Goal: Task Accomplishment & Management: Manage account settings

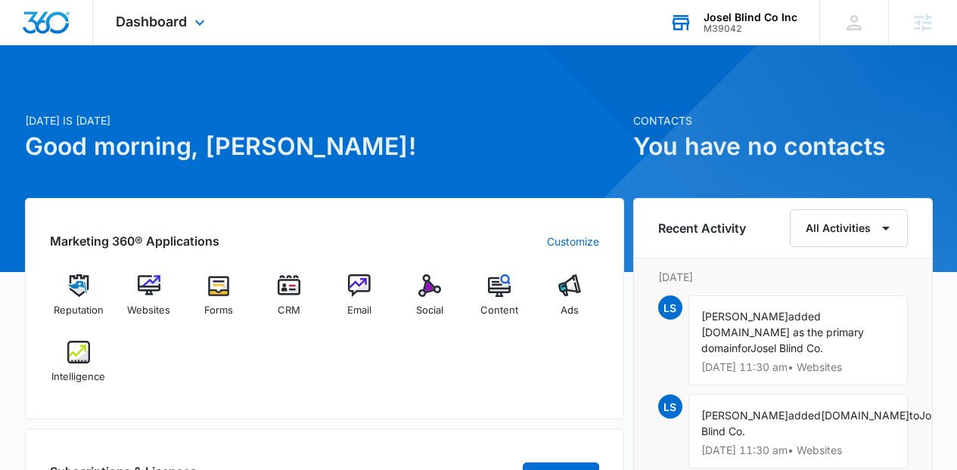
click at [731, 39] on div "Josel Blind Co Inc M39042 Your Accounts View All" at bounding box center [733, 22] width 172 height 45
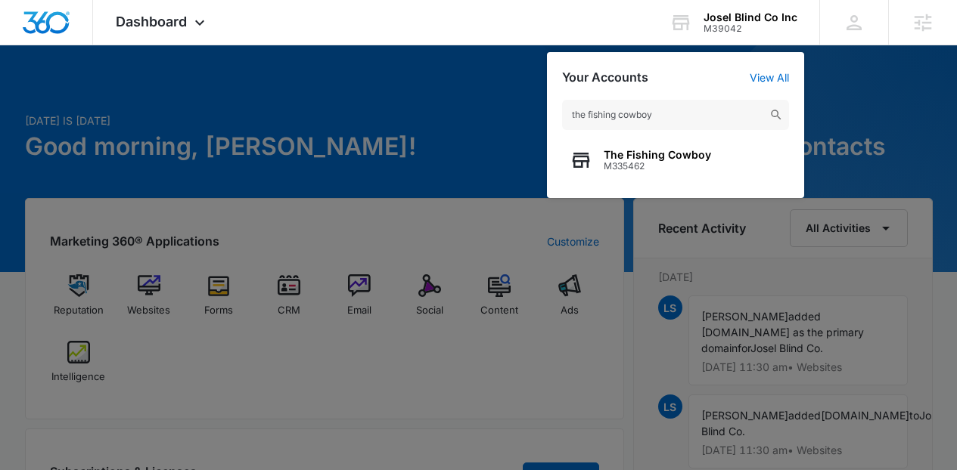
type input "the fishing cowboy"
click at [626, 152] on span "The Fishing Cowboy" at bounding box center [657, 155] width 107 height 12
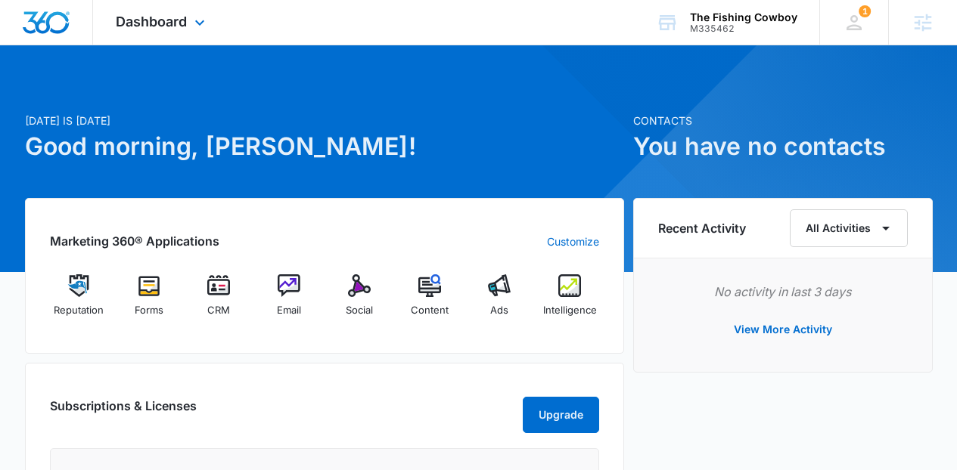
click at [165, 36] on div "Dashboard Apps Reputation Forms CRM Email Social Content Ads Intelligence Files…" at bounding box center [162, 22] width 138 height 45
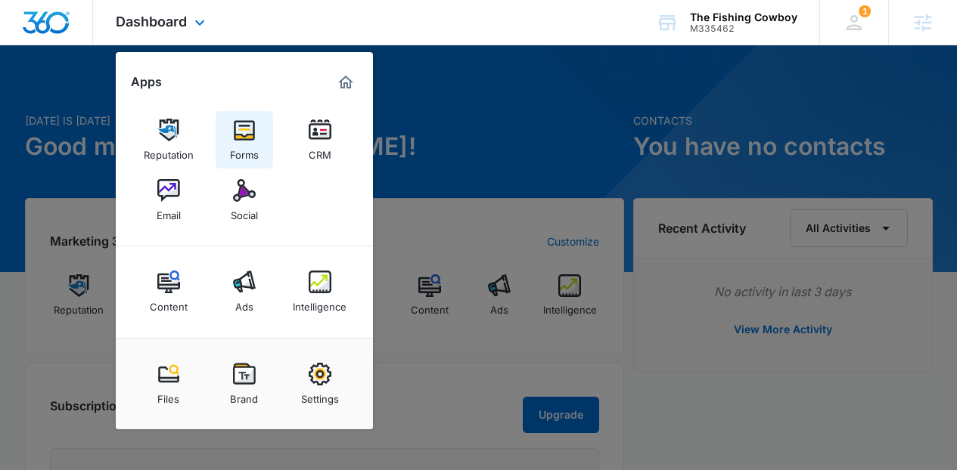
click at [260, 134] on link "Forms" at bounding box center [244, 139] width 57 height 57
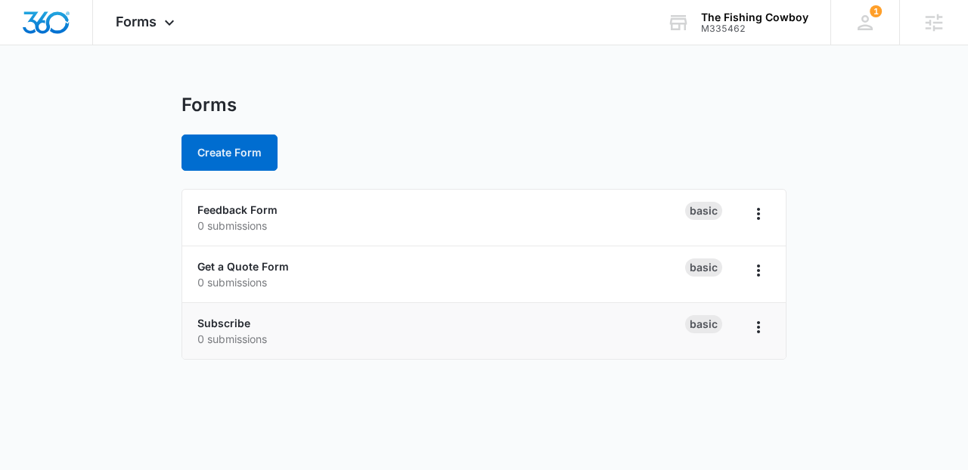
click at [756, 345] on div at bounding box center [759, 331] width 24 height 32
click at [761, 327] on icon "Overflow Menu" at bounding box center [759, 327] width 18 height 18
click at [165, 23] on icon at bounding box center [169, 26] width 18 height 18
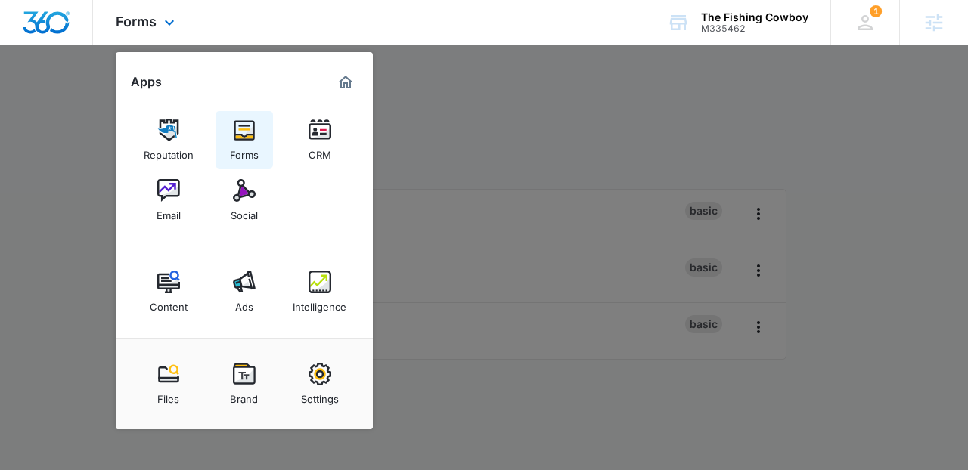
click at [240, 149] on div "Forms" at bounding box center [244, 151] width 29 height 20
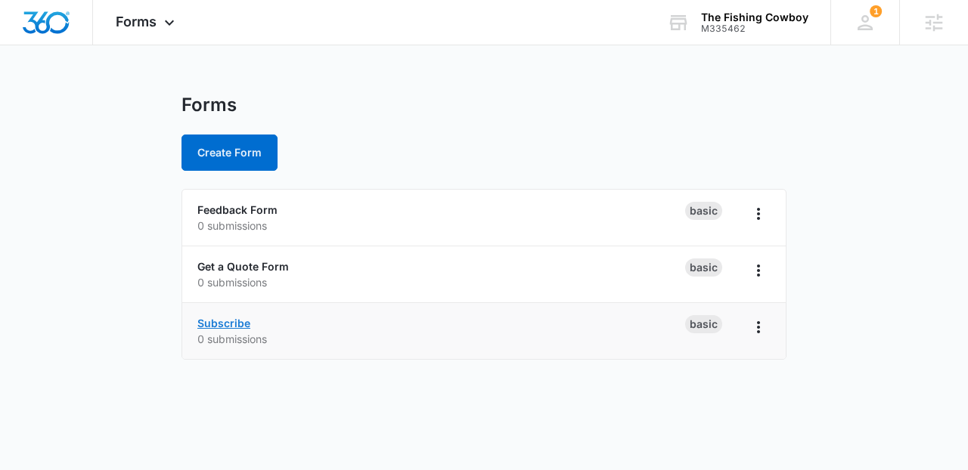
click at [238, 321] on link "Subscribe" at bounding box center [223, 323] width 53 height 13
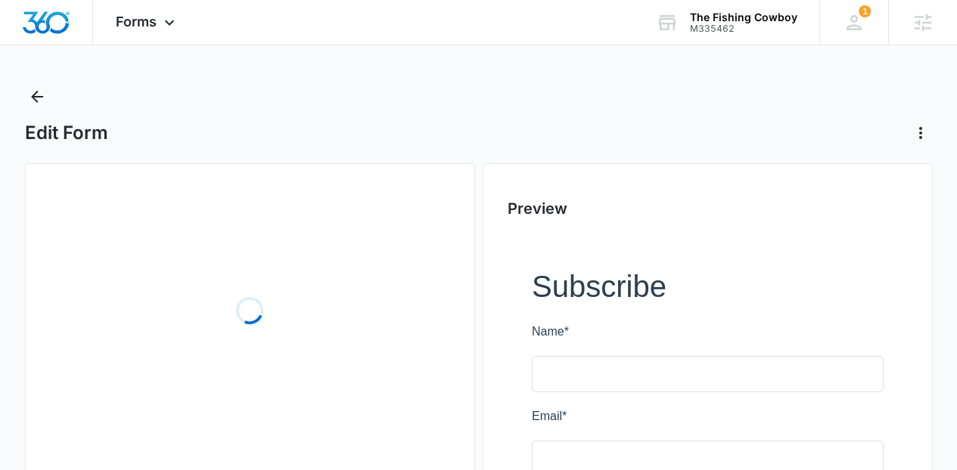
scroll to position [230, 0]
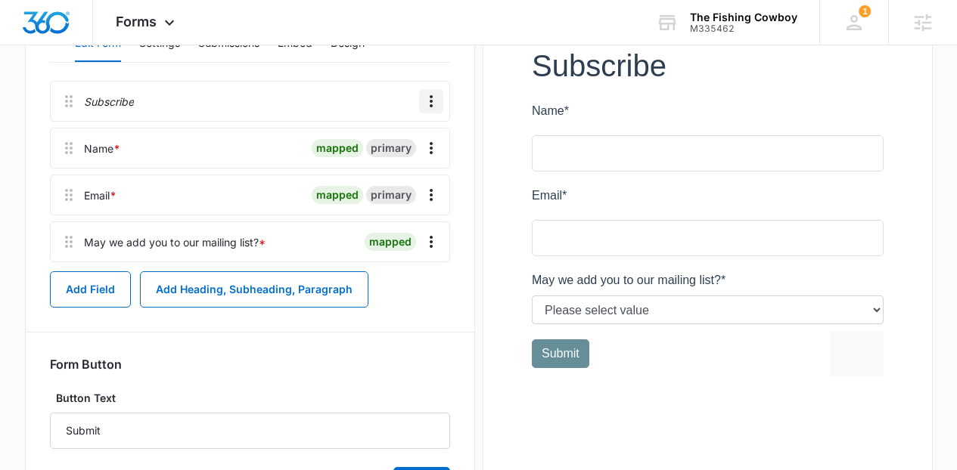
click at [422, 93] on icon "Overflow Menu" at bounding box center [431, 101] width 18 height 18
click at [389, 172] on div "Delete" at bounding box center [390, 166] width 32 height 11
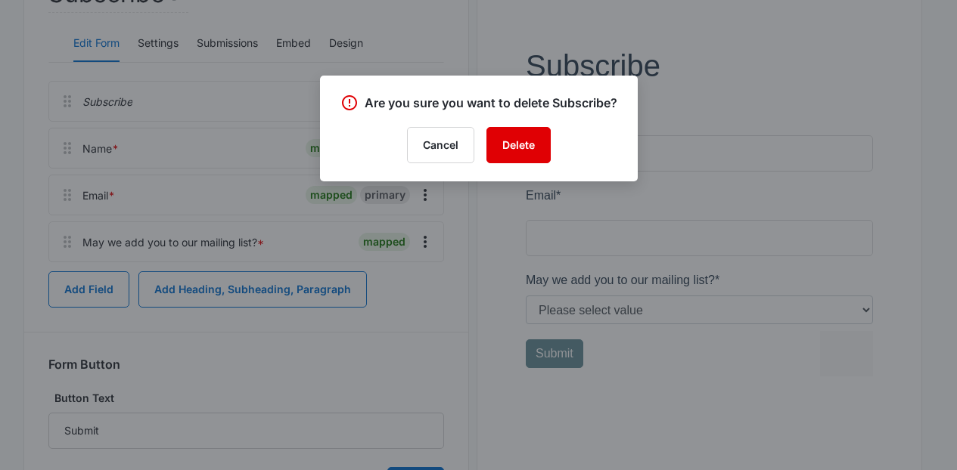
click at [535, 149] on button "Delete" at bounding box center [518, 145] width 64 height 36
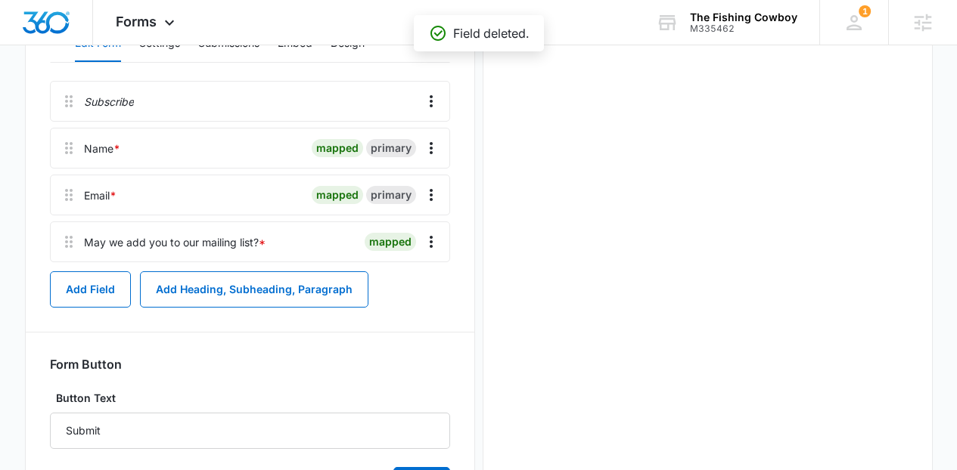
click at [286, 41] on div "Forms Apps Reputation Forms CRM Email Social Content Ads Intelligence Files Bra…" at bounding box center [478, 22] width 957 height 45
click at [293, 45] on button "Embed" at bounding box center [295, 44] width 35 height 36
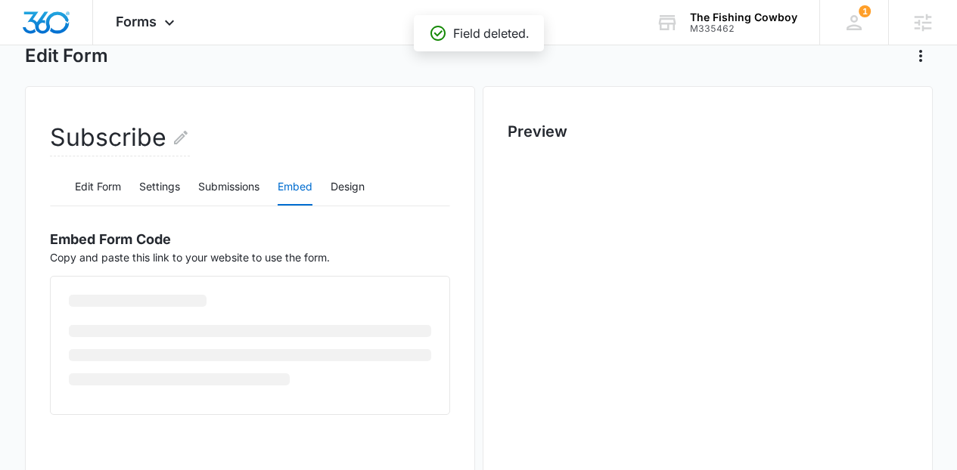
scroll to position [175, 0]
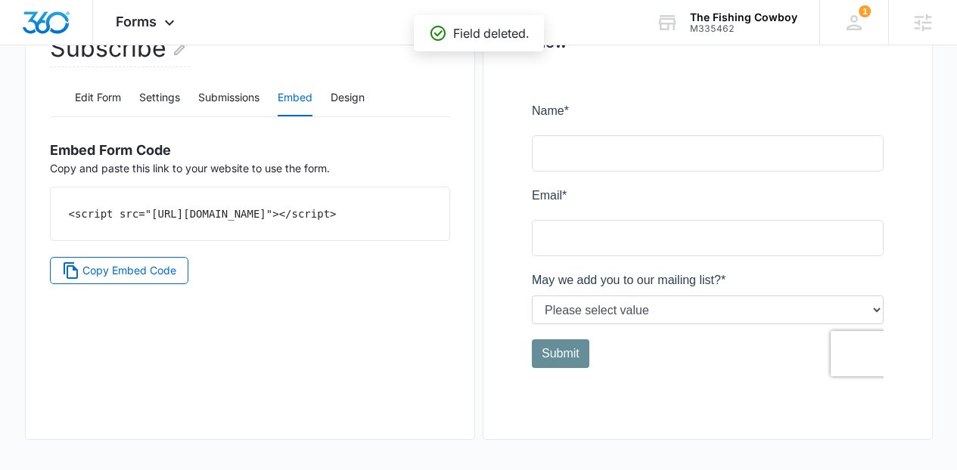
drag, startPoint x: 65, startPoint y: 213, endPoint x: 324, endPoint y: 234, distance: 260.2
click at [324, 234] on div "<script src="https://forms.marketing360.com/load.js?id=68b88bef4a13aef1fa0a3bd2…" at bounding box center [250, 214] width 399 height 53
copy code "<script src="https://forms.marketing360.com/load.js?id=68b88bef4a13aef1fa0a3bd2…"
click at [164, 99] on button "Settings" at bounding box center [159, 98] width 41 height 36
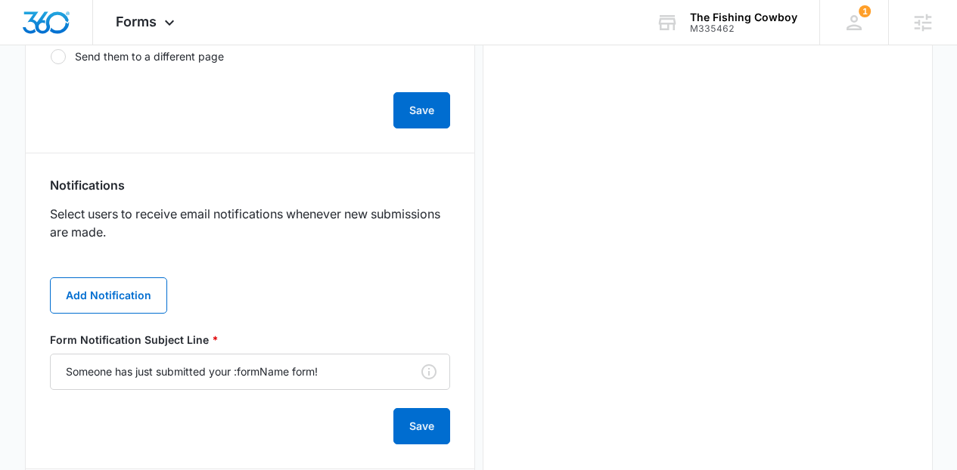
scroll to position [659, 0]
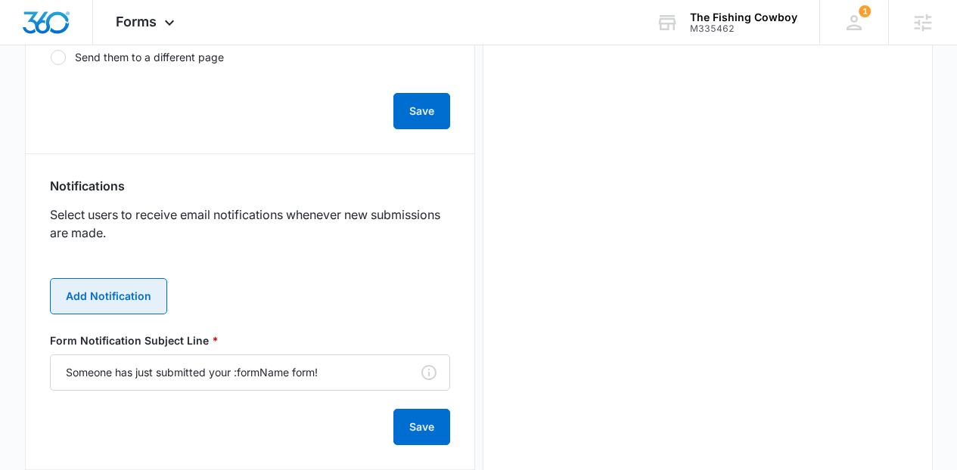
click at [140, 297] on button "Add Notification" at bounding box center [108, 296] width 117 height 36
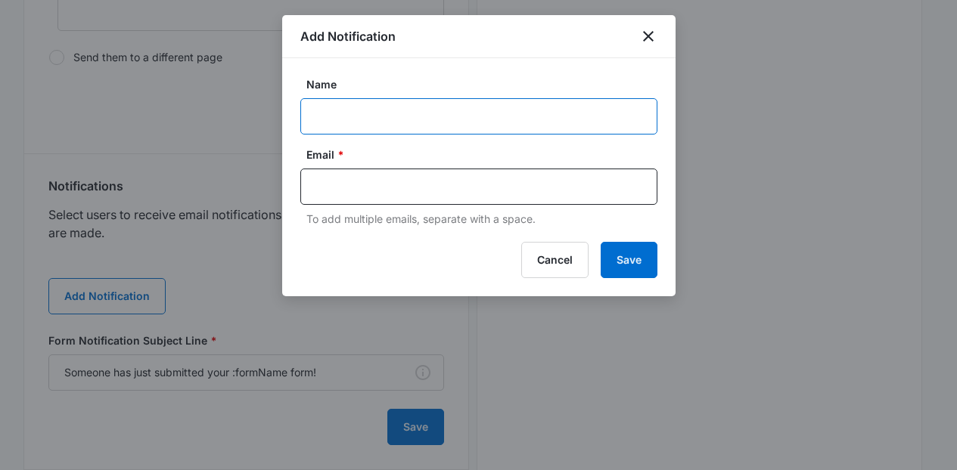
click at [353, 120] on input "Name" at bounding box center [478, 116] width 357 height 36
type input "cswesternwear@gmail.com"
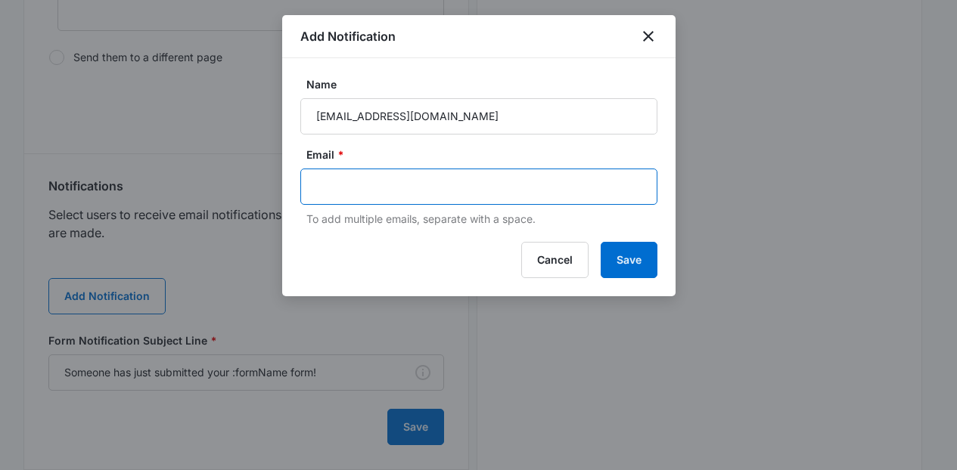
click at [459, 186] on input "text" at bounding box center [480, 186] width 328 height 23
type input "cs"
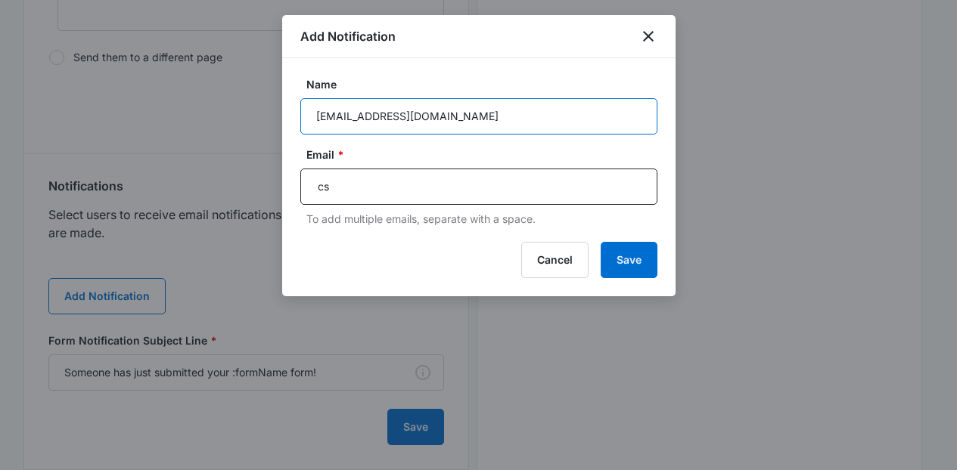
click at [476, 109] on input "cswesternwear@gmail.com" at bounding box center [478, 116] width 357 height 36
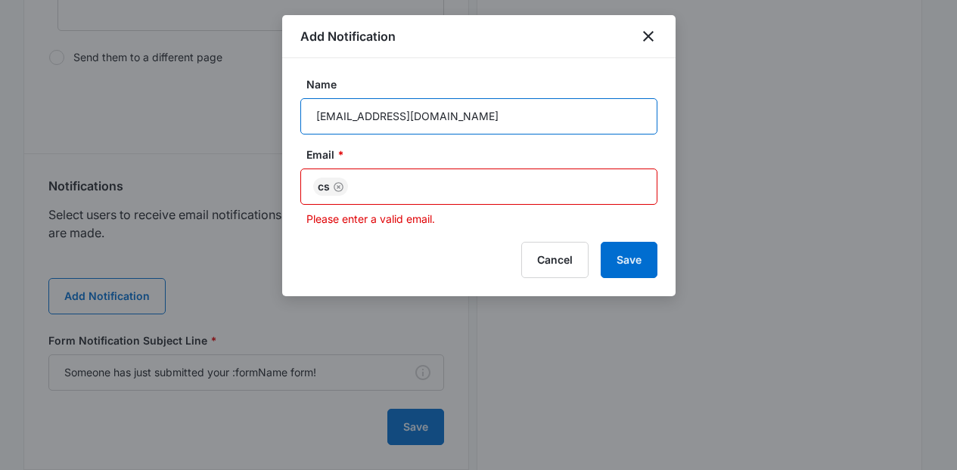
click at [476, 109] on input "cswesternwear@gmail.com" at bounding box center [478, 116] width 357 height 36
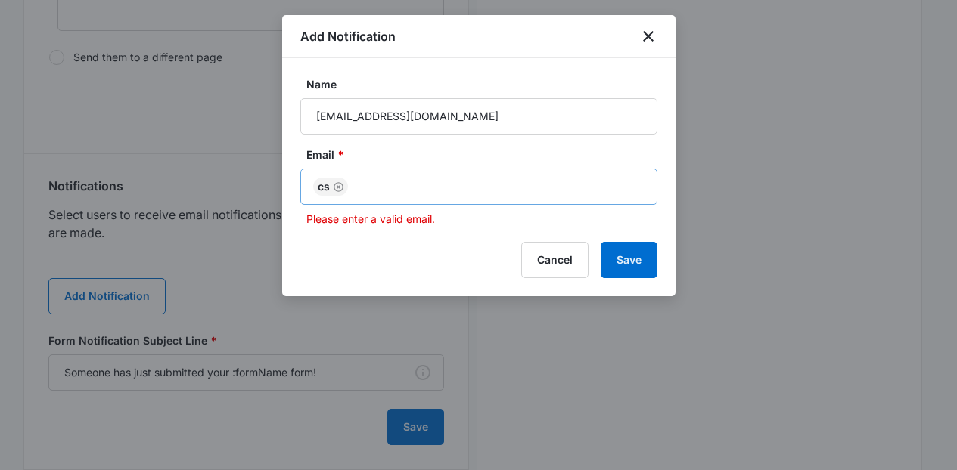
click at [454, 169] on div "cs" at bounding box center [478, 187] width 357 height 36
click at [337, 191] on icon "Remove" at bounding box center [339, 187] width 10 height 10
click at [337, 191] on input "text" at bounding box center [480, 186] width 328 height 23
paste input "cswesternwear@gmail.com"
type input "cswesternwear@gmail.com"
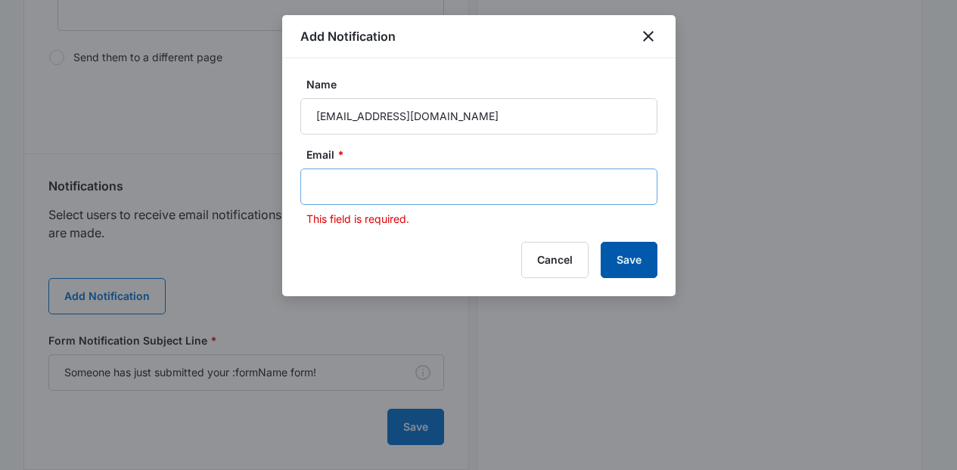
click at [640, 263] on button "Save" at bounding box center [629, 260] width 57 height 36
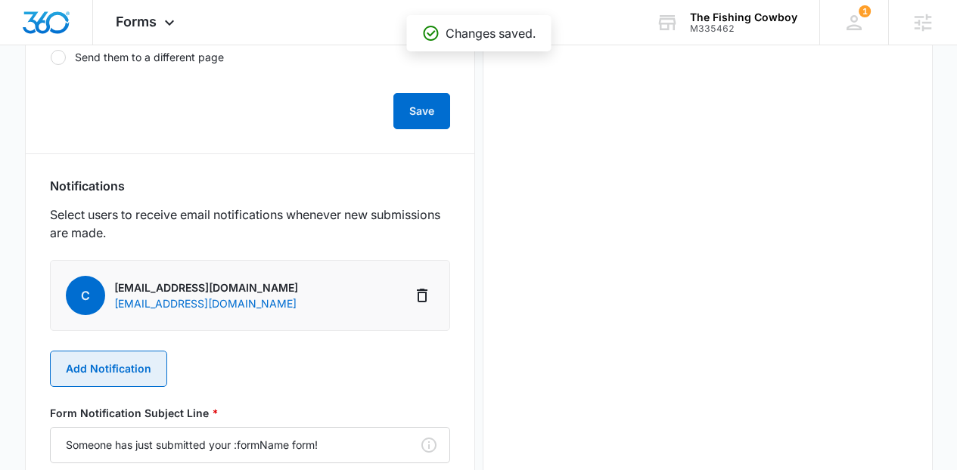
click at [95, 371] on button "Add Notification" at bounding box center [108, 369] width 117 height 36
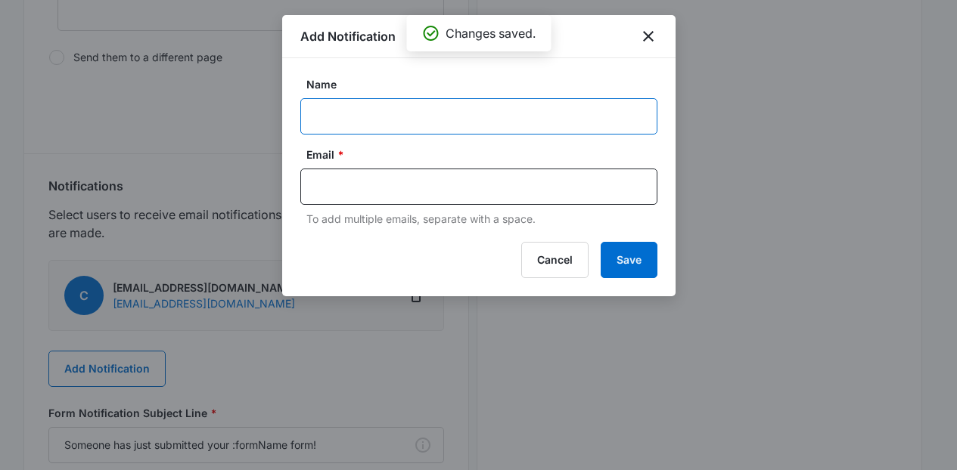
click at [385, 134] on input "Name" at bounding box center [478, 116] width 357 height 36
paste input "cnsboots@aol.com"
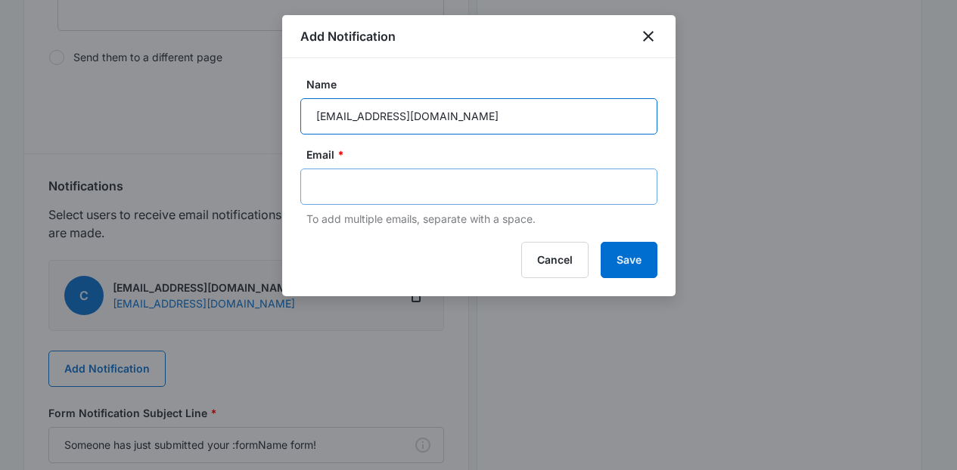
type input "cnsboots@aol.com"
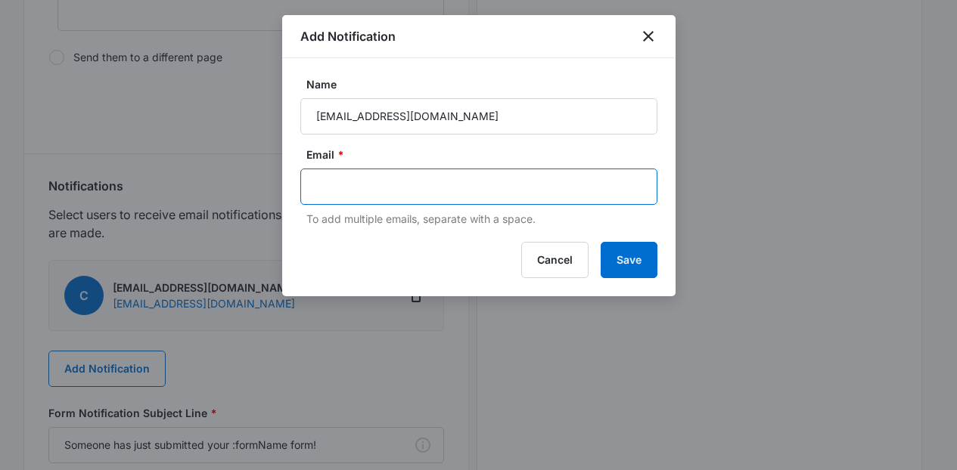
click at [381, 177] on input "text" at bounding box center [480, 186] width 328 height 23
paste input "cnsboots@aol.com"
type input "cnsboots@aol.com"
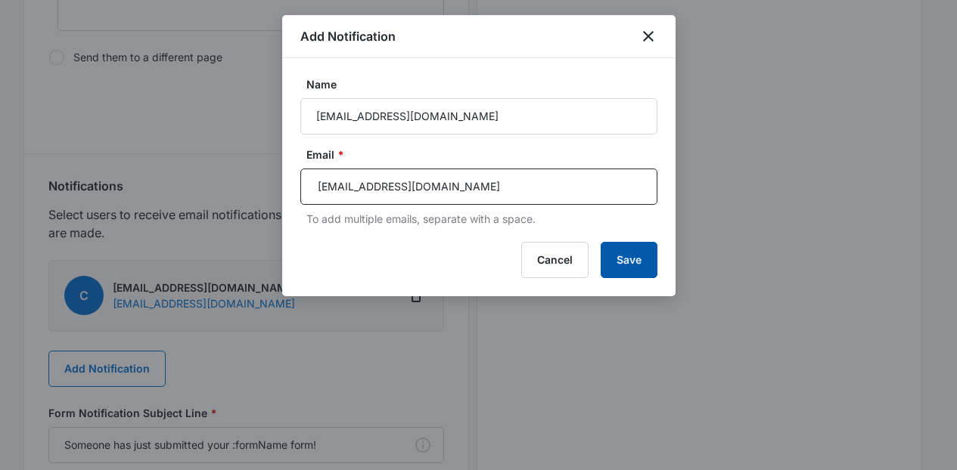
click at [601, 271] on button "Save" at bounding box center [629, 260] width 57 height 36
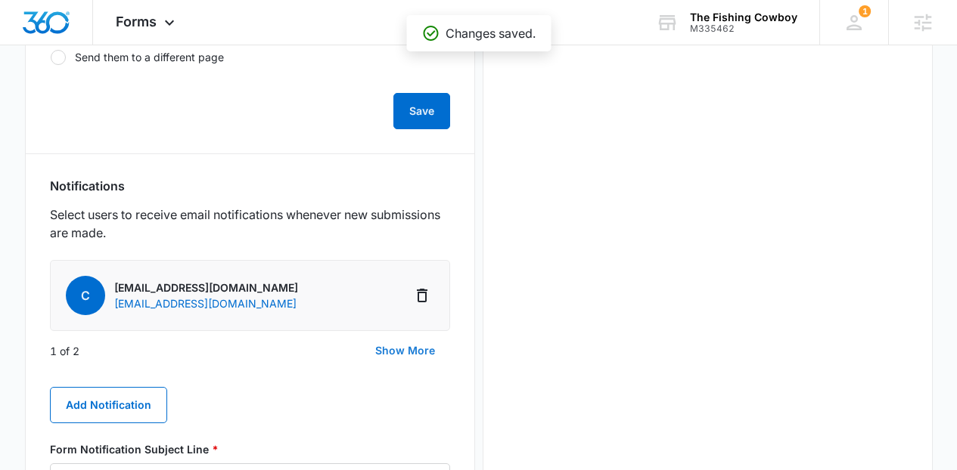
click at [416, 343] on button "Show More" at bounding box center [405, 351] width 90 height 36
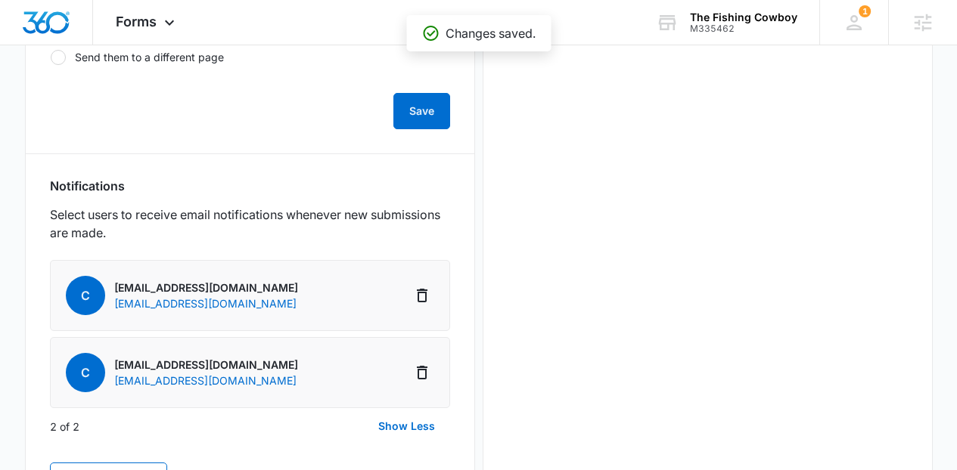
click at [110, 461] on div "c cnsboots@aol.com cnsboots@aol.com c cswesternwear@gmail.com cswesternwear@gma…" at bounding box center [250, 445] width 400 height 370
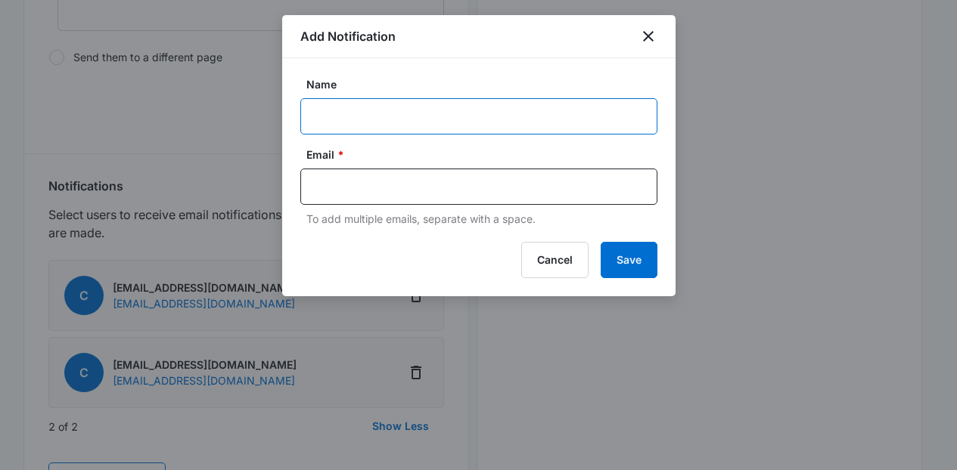
click at [399, 126] on input "Name" at bounding box center [478, 116] width 357 height 36
type input "The Fishing Cowboy"
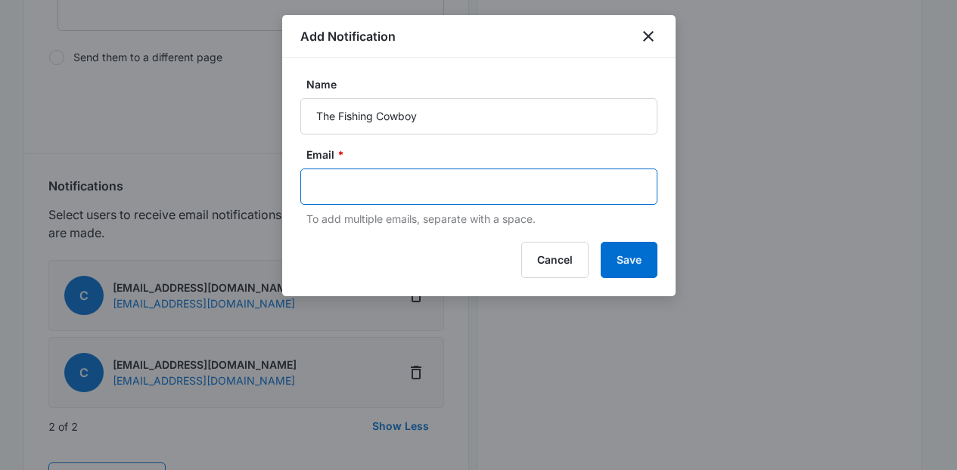
click at [459, 188] on input "text" at bounding box center [480, 186] width 328 height 23
type input "ilham"
click at [354, 186] on icon "Remove" at bounding box center [355, 187] width 10 height 10
click at [354, 186] on input "text" at bounding box center [480, 186] width 328 height 23
paste input "[EMAIL_ADDRESS][DOMAIN_NAME]"
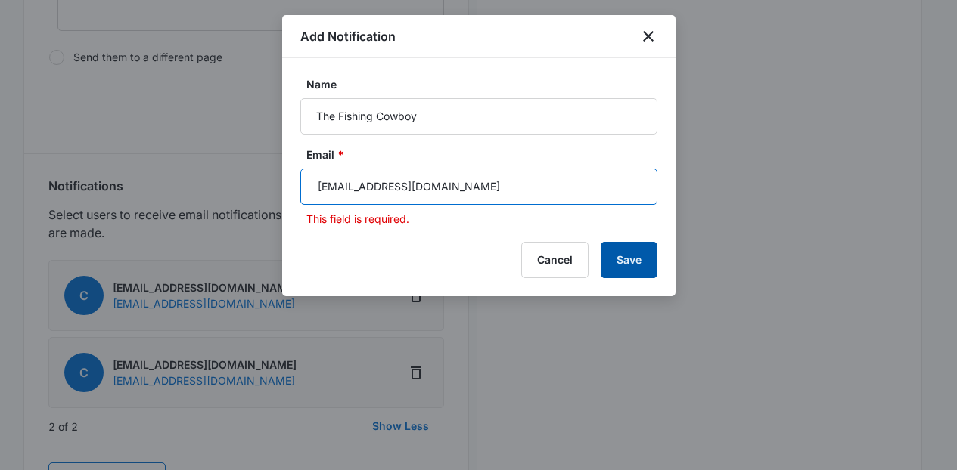
type input "[EMAIL_ADDRESS][DOMAIN_NAME]"
click at [613, 263] on button "Save" at bounding box center [629, 260] width 57 height 36
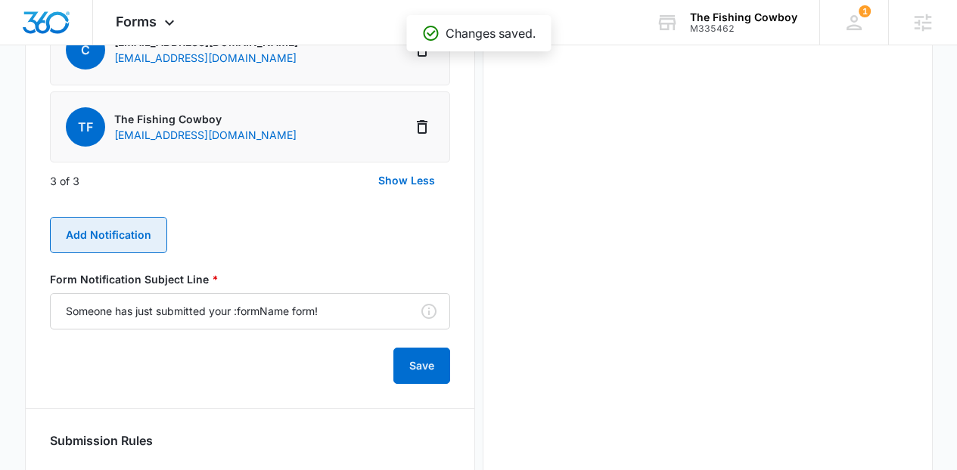
scroll to position [827, 0]
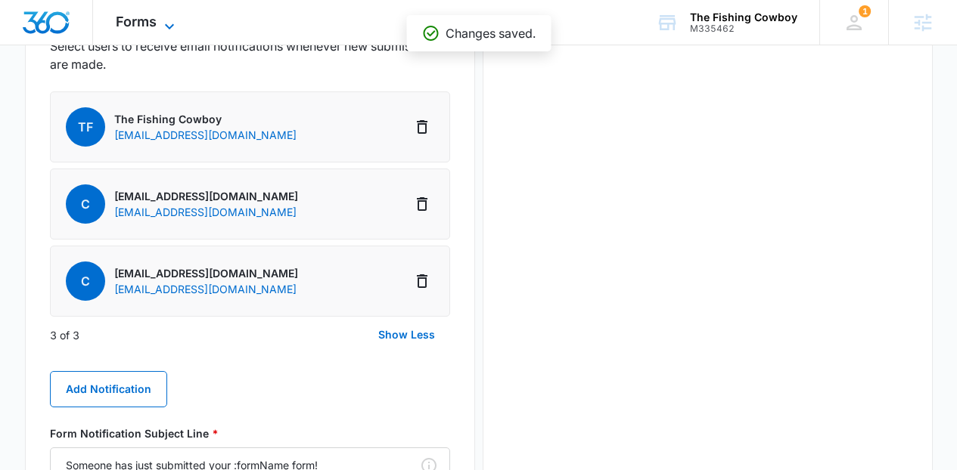
click at [166, 23] on icon at bounding box center [169, 26] width 18 height 18
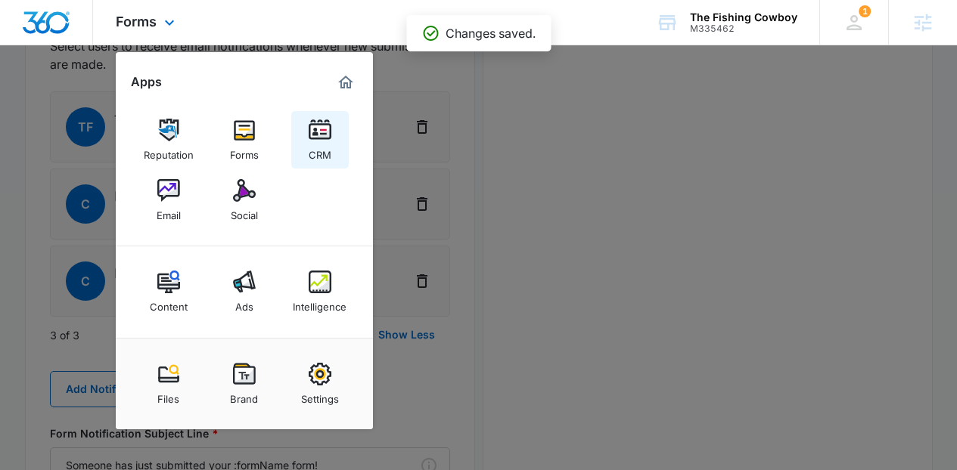
click at [316, 141] on img at bounding box center [320, 130] width 23 height 23
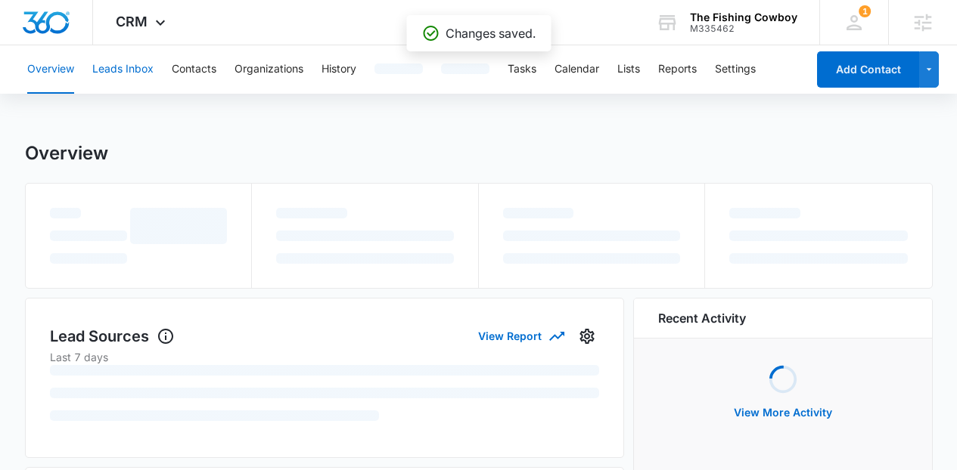
click at [148, 70] on button "Leads Inbox" at bounding box center [122, 69] width 61 height 48
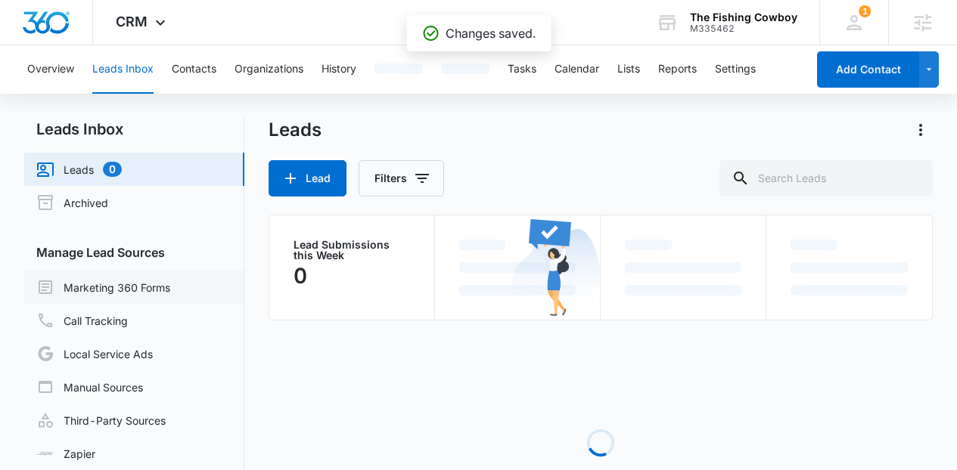
click at [129, 278] on link "Marketing 360 Forms" at bounding box center [103, 287] width 134 height 18
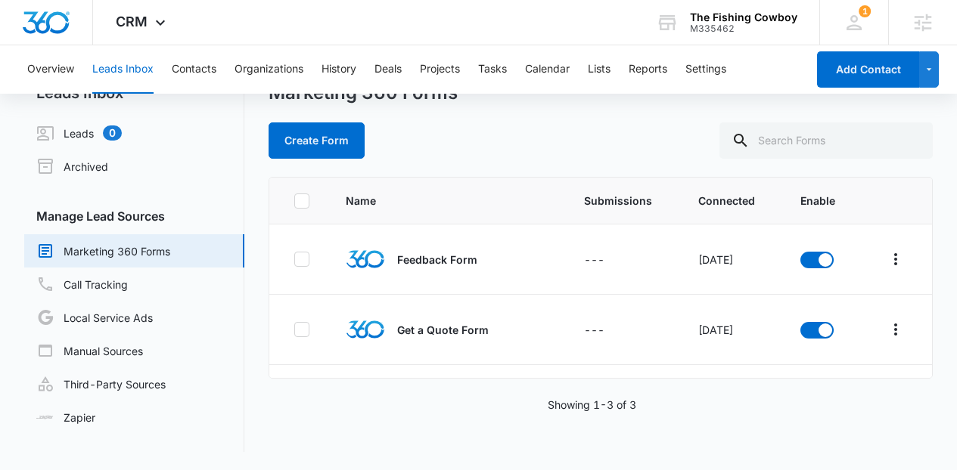
scroll to position [57, 0]
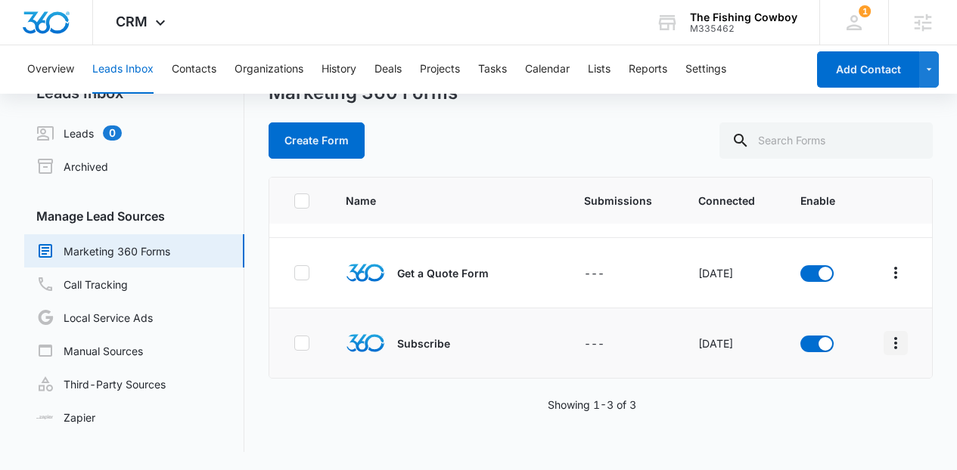
click at [889, 348] on icon "Overflow Menu" at bounding box center [895, 343] width 18 height 18
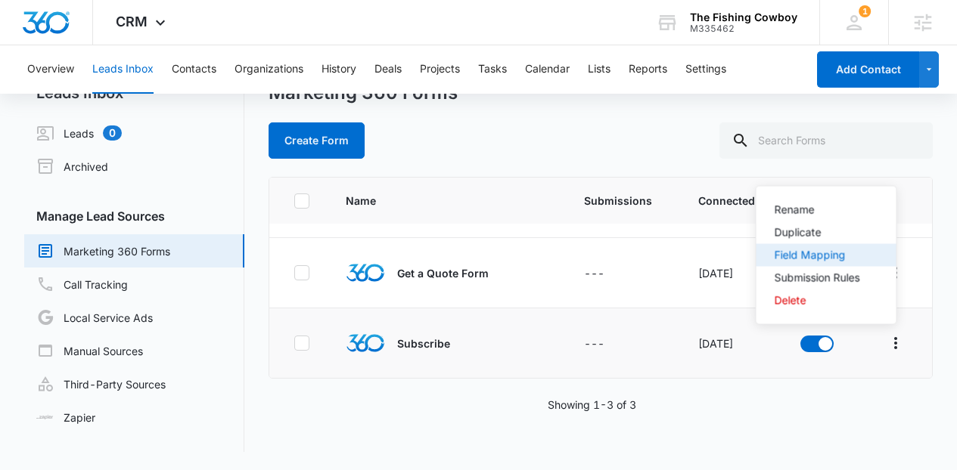
click at [827, 261] on div "Field Mapping" at bounding box center [816, 255] width 85 height 11
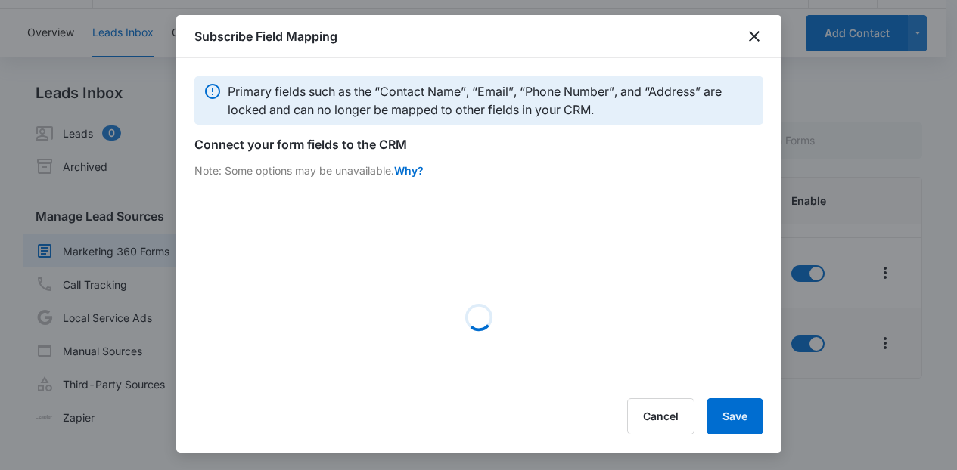
scroll to position [48, 0]
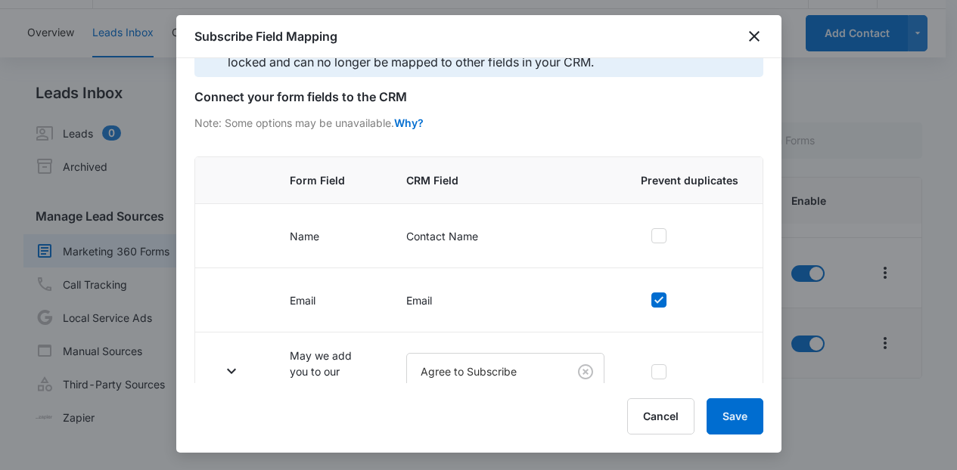
click at [762, 377] on div "Primary fields such as the “Contact Name”, “Email”, “Phone Number”, and “Addres…" at bounding box center [478, 220] width 605 height 325
click at [789, 377] on div at bounding box center [478, 235] width 957 height 470
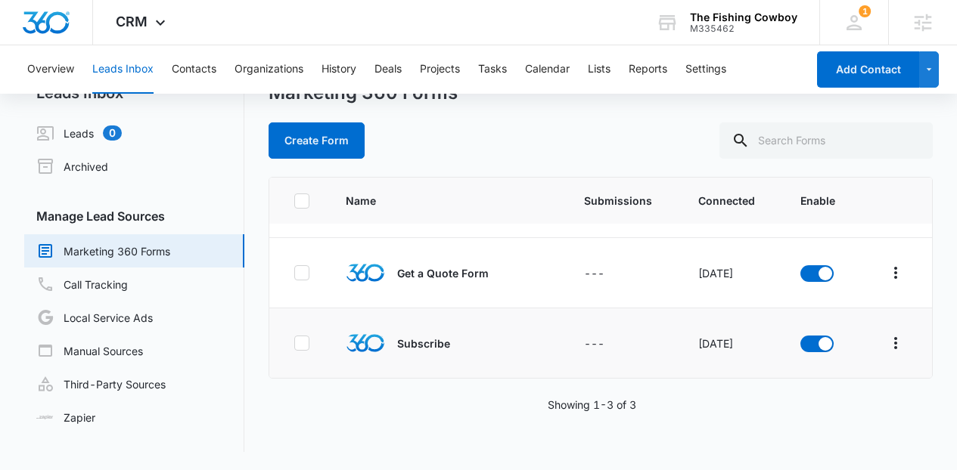
click at [789, 377] on td at bounding box center [821, 344] width 78 height 70
click at [886, 349] on icon "Overflow Menu" at bounding box center [895, 343] width 18 height 18
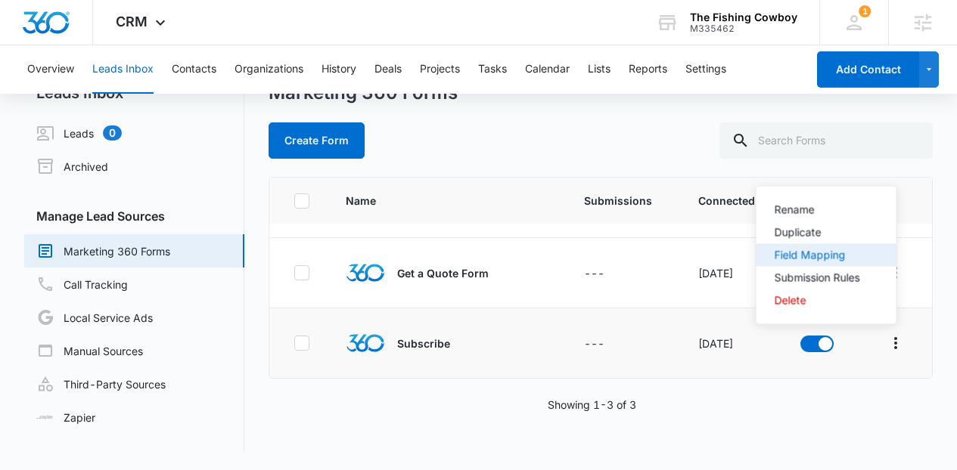
click at [818, 256] on div "Field Mapping" at bounding box center [816, 255] width 85 height 11
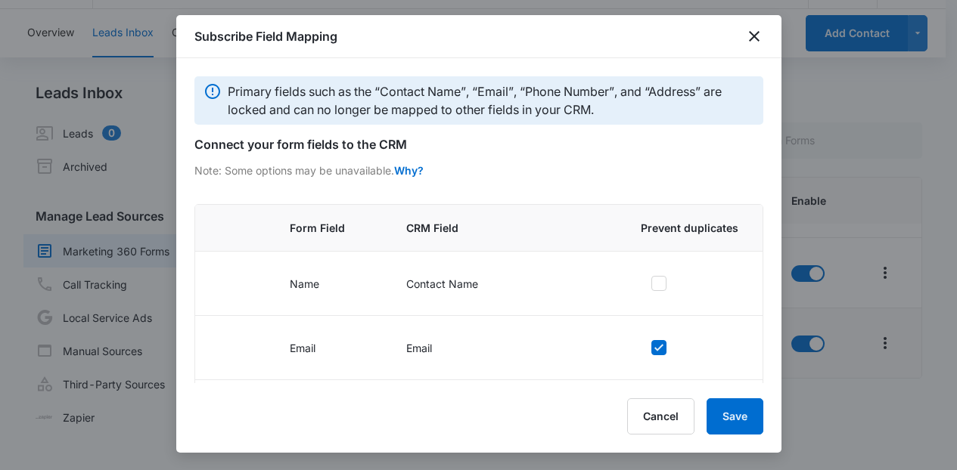
scroll to position [76, 0]
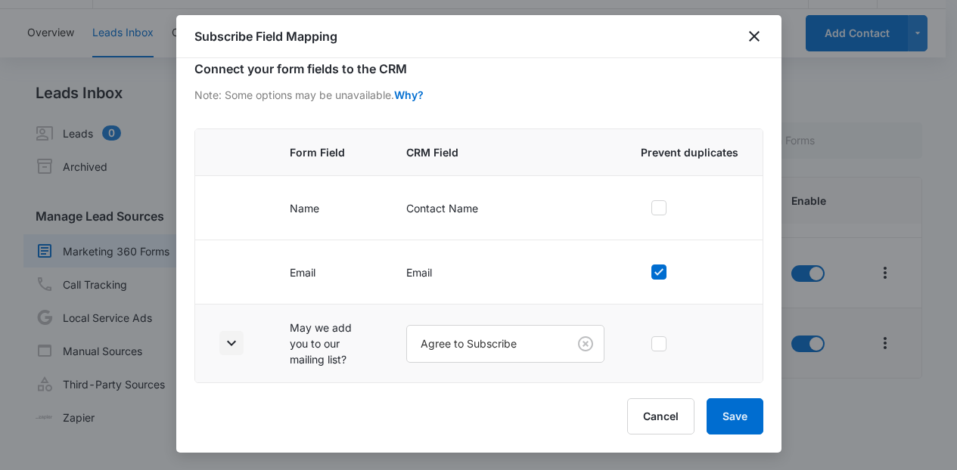
click at [231, 347] on icon "button" at bounding box center [231, 343] width 18 height 18
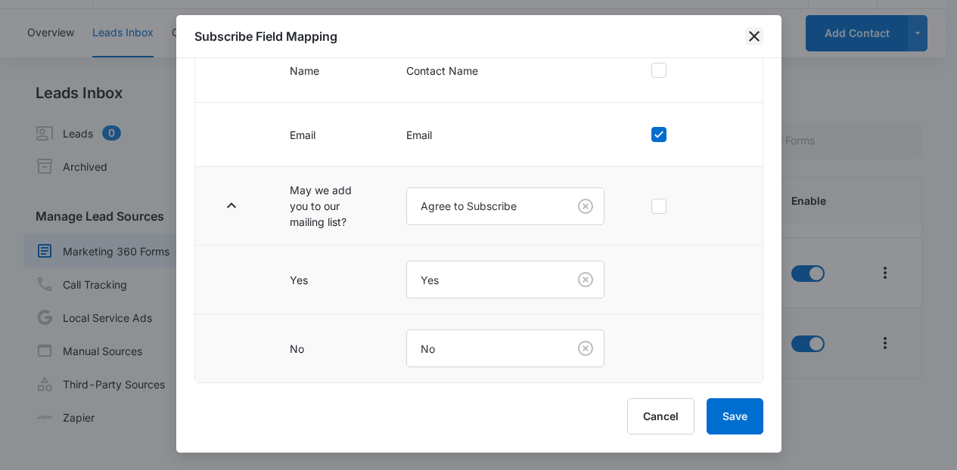
click at [762, 33] on icon "close" at bounding box center [754, 36] width 18 height 18
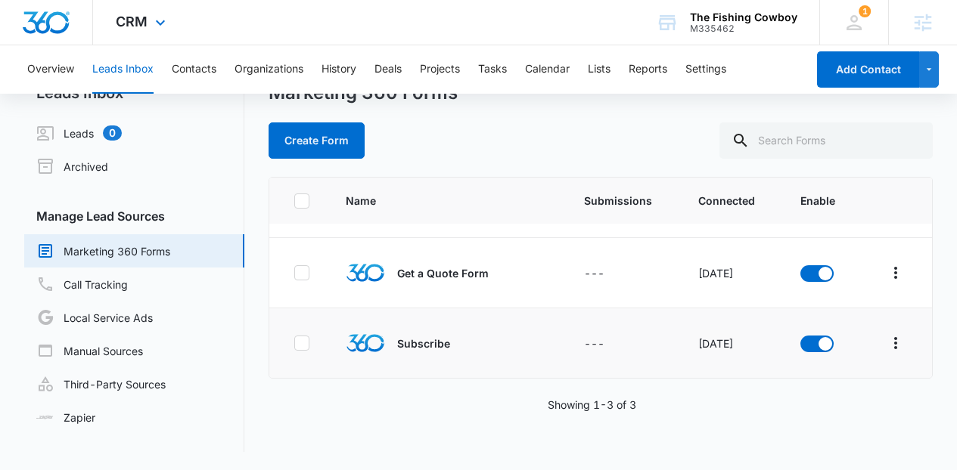
click at [171, 26] on div "CRM Apps Reputation Forms CRM Email Social Content Ads Intelligence Files Brand…" at bounding box center [142, 22] width 99 height 45
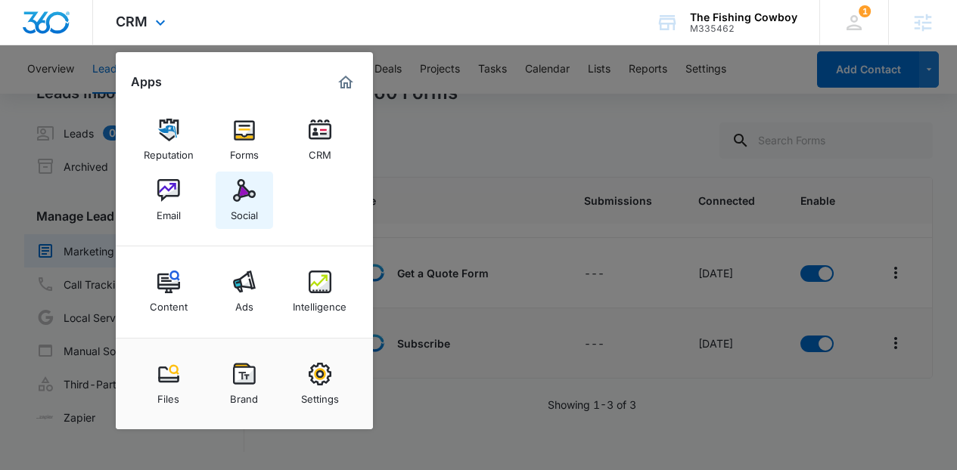
click at [231, 183] on link "Social" at bounding box center [244, 200] width 57 height 57
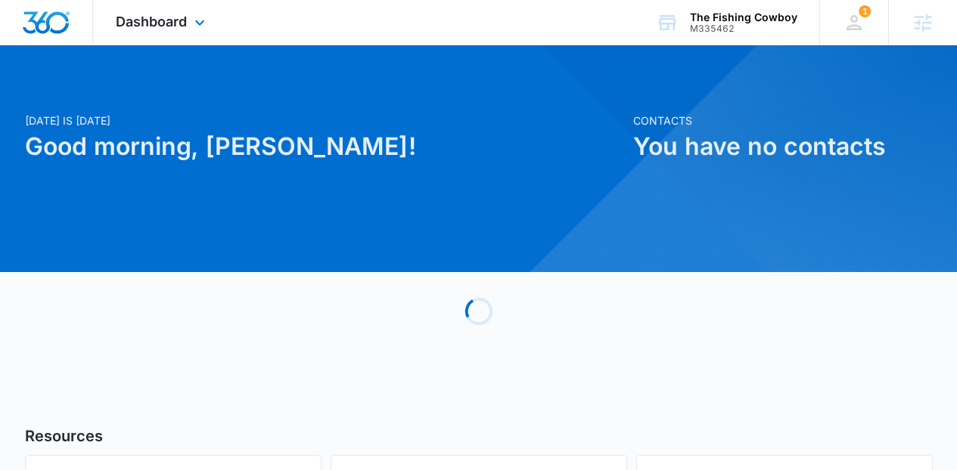
click at [175, 39] on div "Dashboard Apps Reputation Forms CRM Email Social Content Ads Intelligence Files…" at bounding box center [162, 22] width 138 height 45
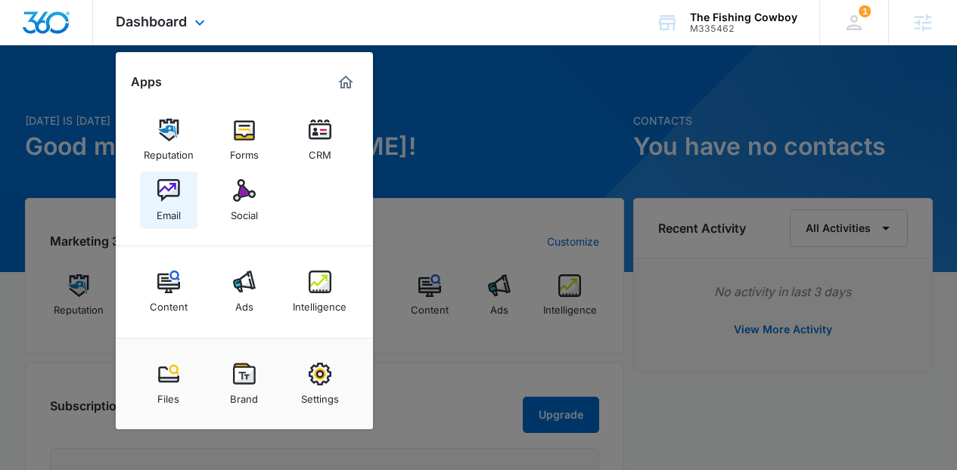
click at [160, 200] on img at bounding box center [168, 190] width 23 height 23
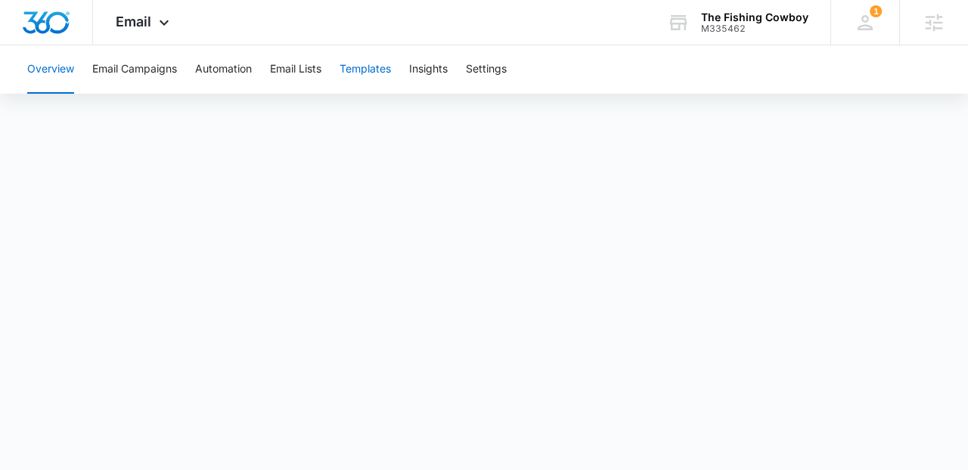
click at [377, 72] on button "Templates" at bounding box center [365, 69] width 51 height 48
click at [382, 68] on button "Templates" at bounding box center [365, 69] width 51 height 48
